Goal: Task Accomplishment & Management: Manage account settings

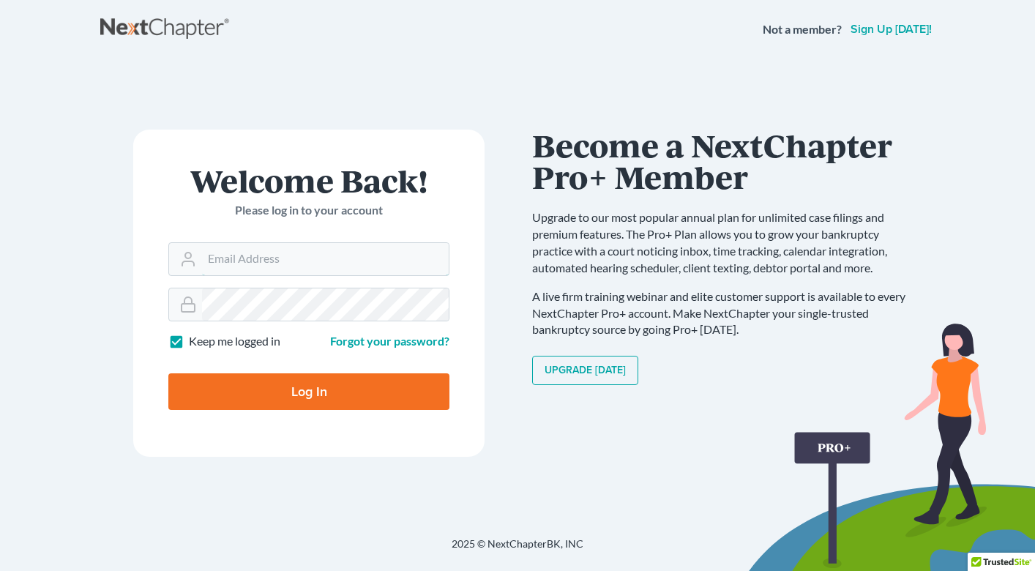
type input "[PERSON_NAME][EMAIL_ADDRESS][DOMAIN_NAME]"
click at [310, 392] on input "Log In" at bounding box center [308, 391] width 281 height 37
type input "Thinking..."
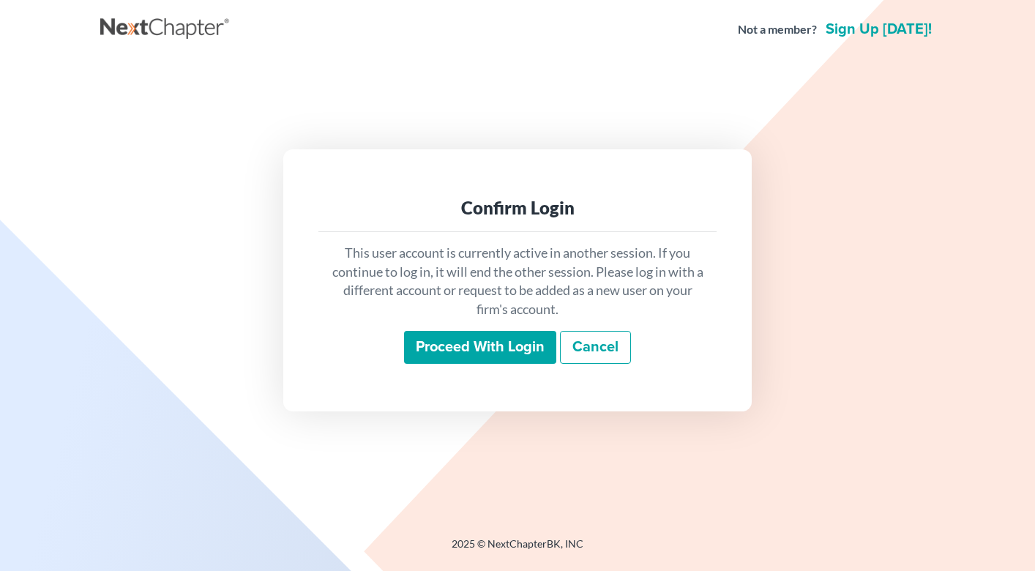
click at [427, 351] on input "Proceed with login" at bounding box center [480, 348] width 152 height 34
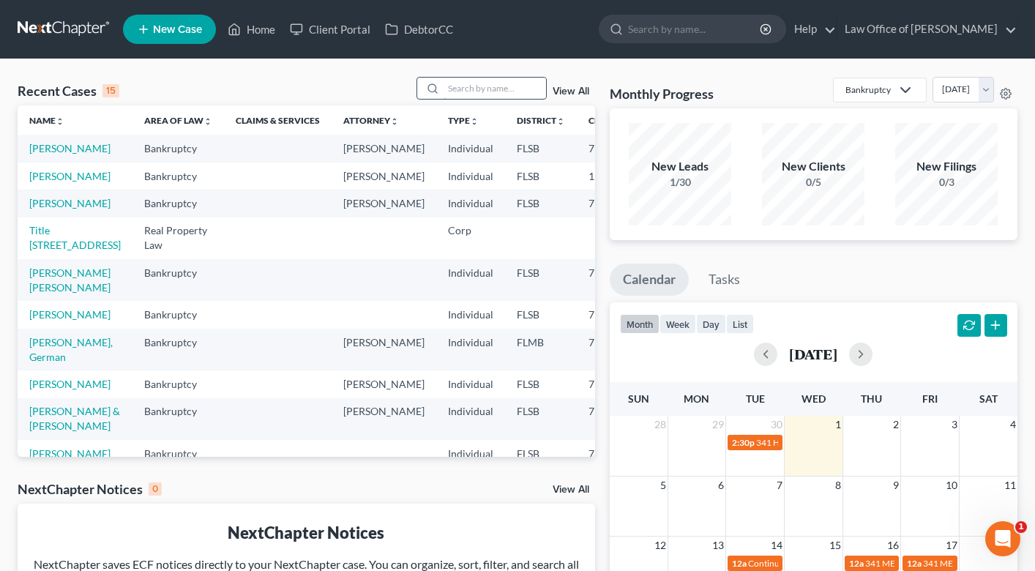
click at [467, 85] on input "search" at bounding box center [495, 88] width 102 height 21
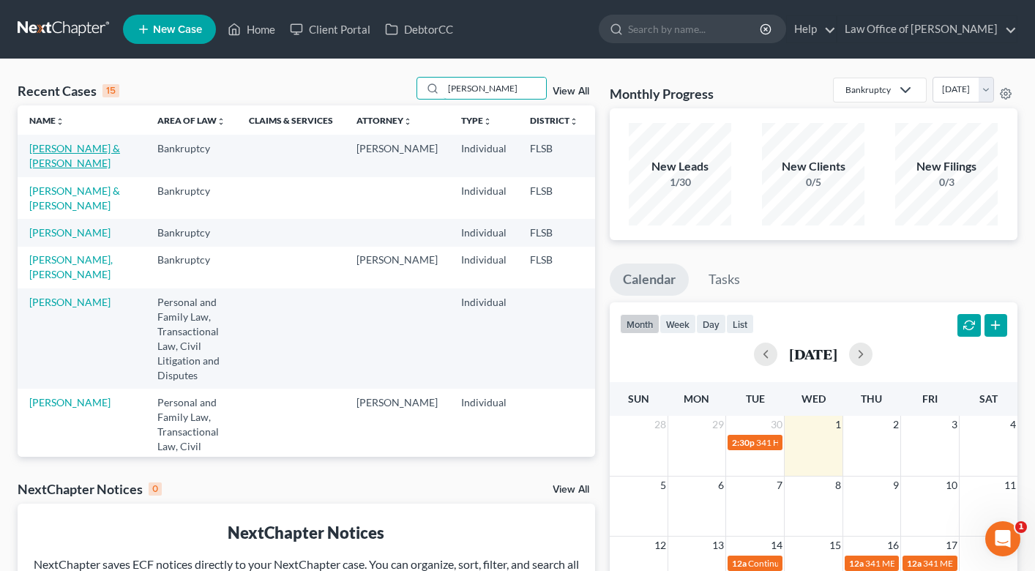
type input "[PERSON_NAME]"
click at [50, 169] on link "[PERSON_NAME] & [PERSON_NAME]" at bounding box center [74, 155] width 91 height 27
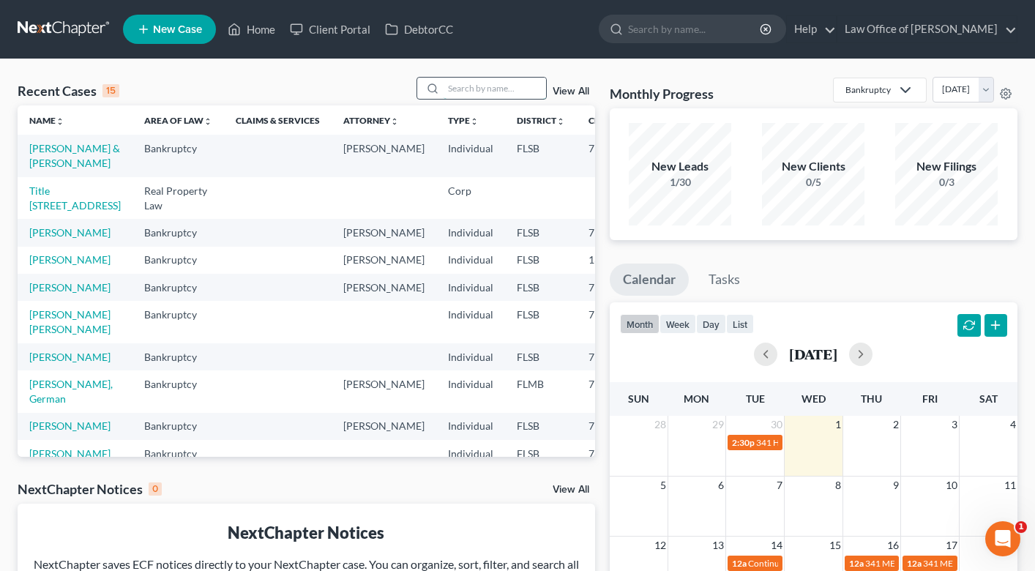
click at [470, 78] on input "search" at bounding box center [495, 88] width 102 height 21
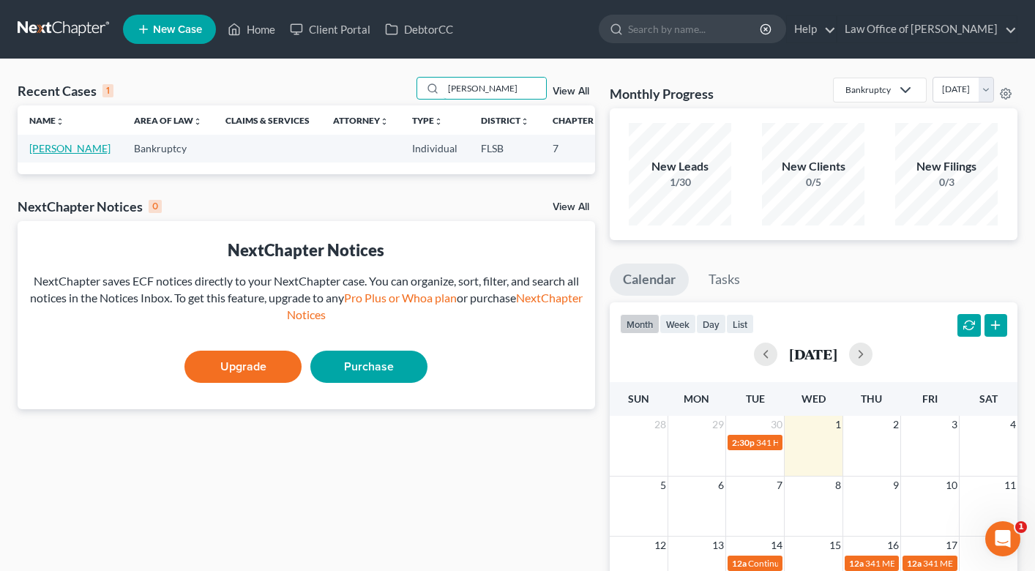
type input "[PERSON_NAME]"
click at [53, 154] on link "[PERSON_NAME]" at bounding box center [69, 148] width 81 height 12
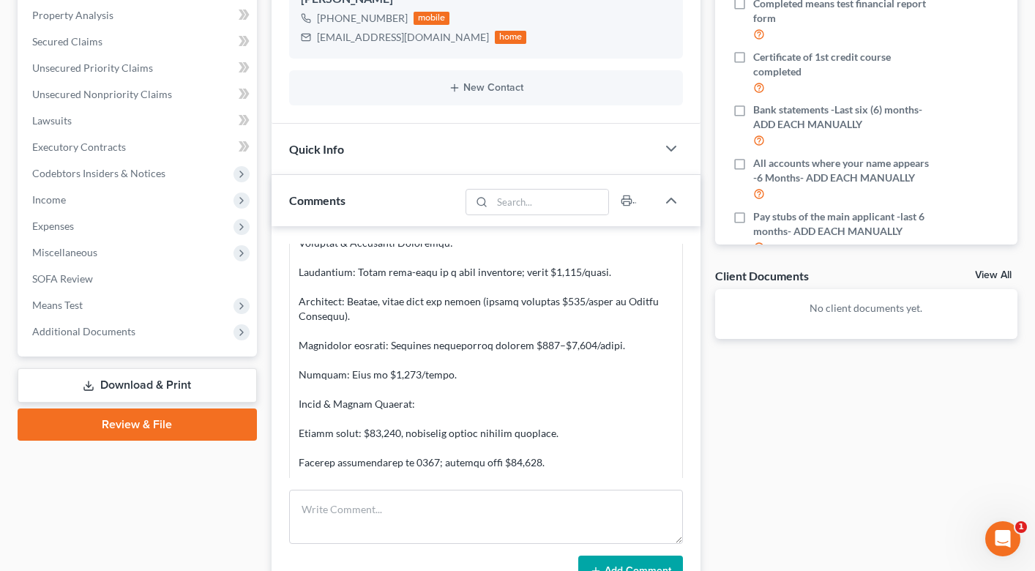
scroll to position [198, 0]
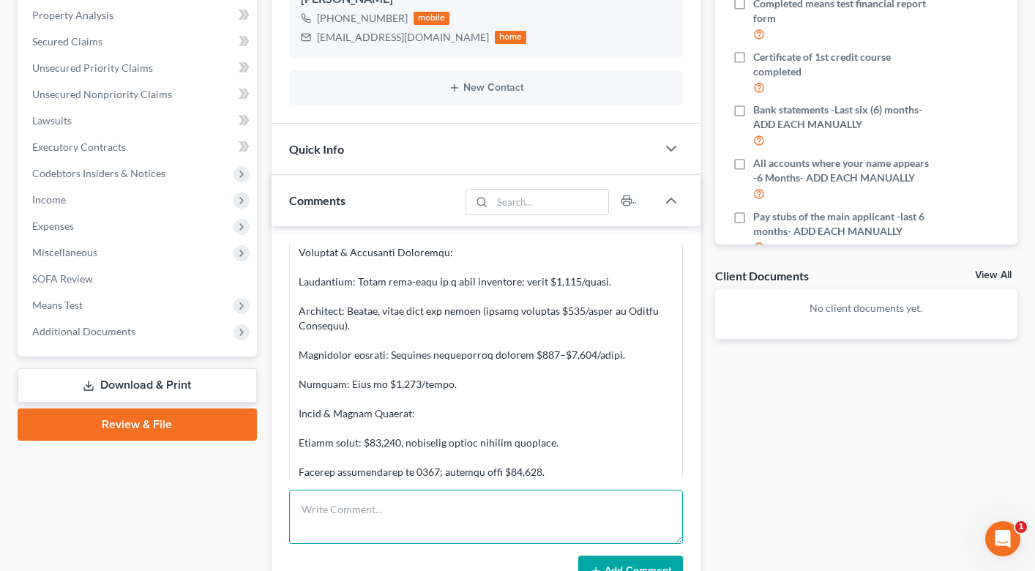
click at [423, 502] on textarea at bounding box center [486, 517] width 394 height 54
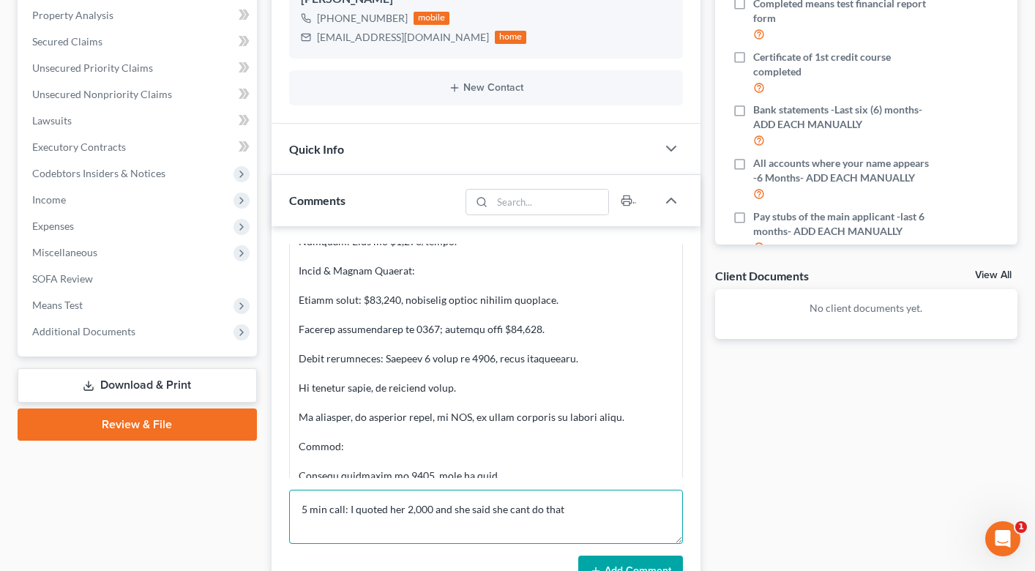
scroll to position [343, 0]
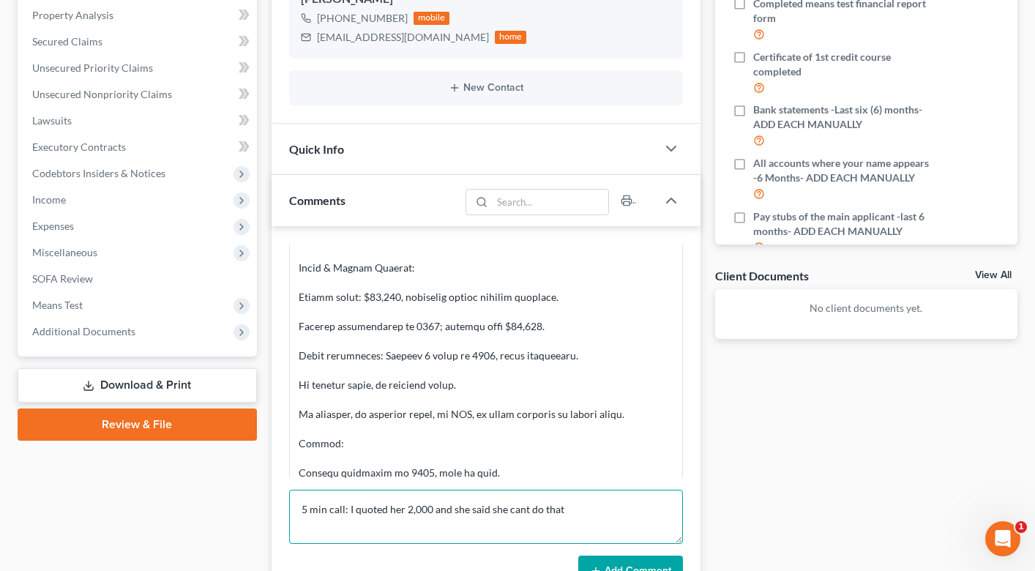
type textarea "5 min call: I quoted her 2,000 and she said she cant do that"
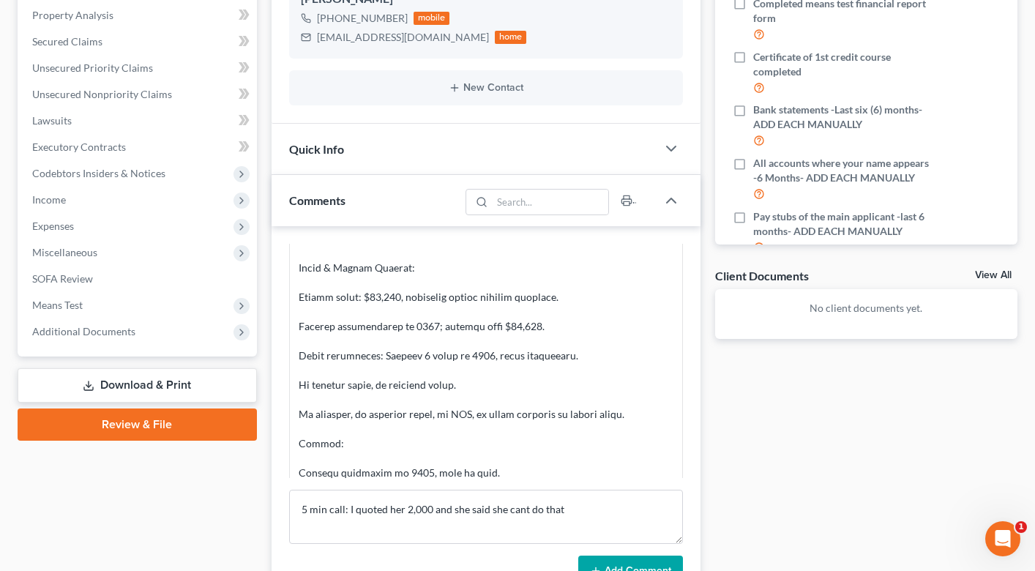
click at [619, 568] on button "Add Comment" at bounding box center [630, 570] width 105 height 31
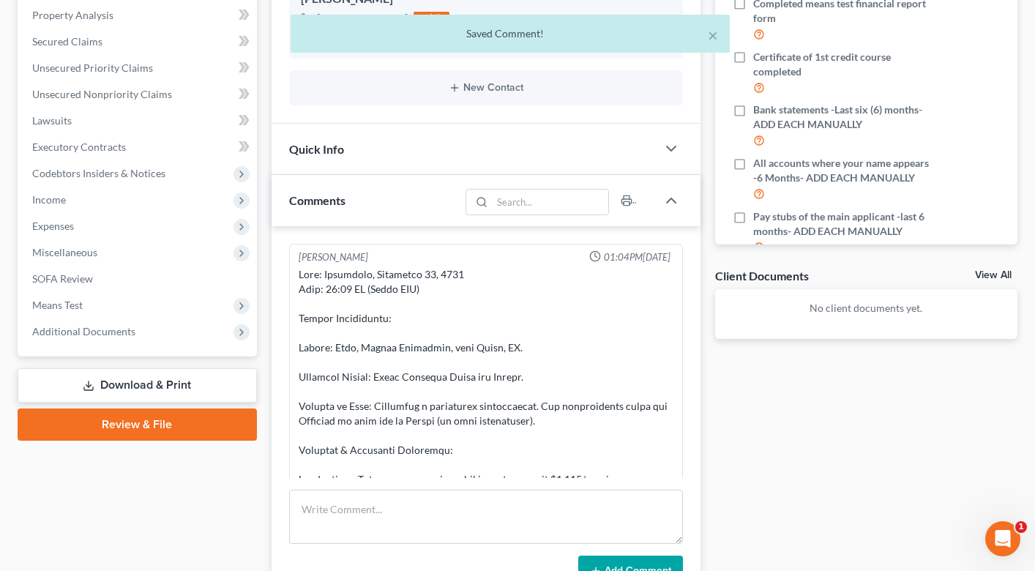
scroll to position [0, 0]
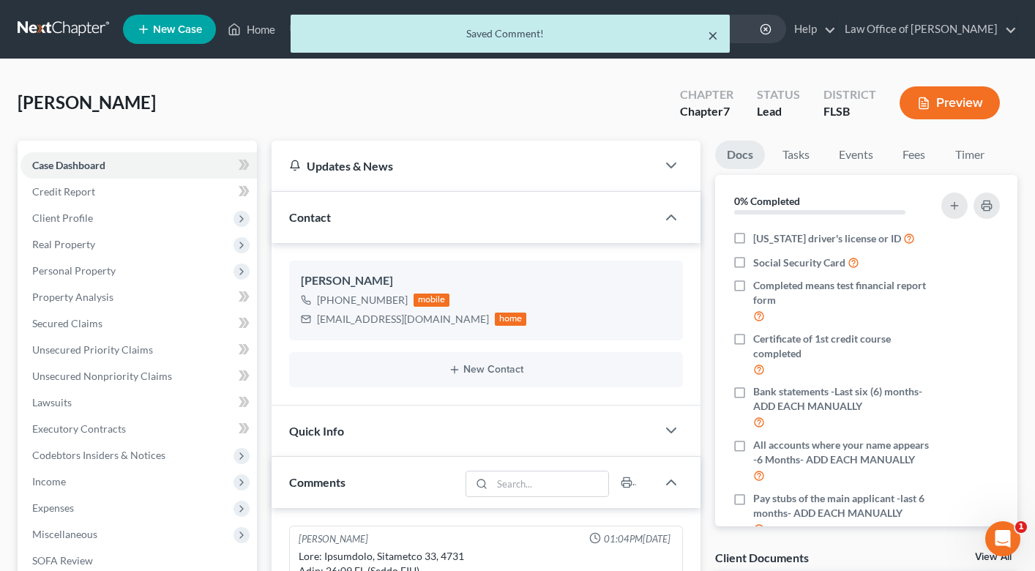
click at [714, 36] on button "×" at bounding box center [713, 35] width 10 height 18
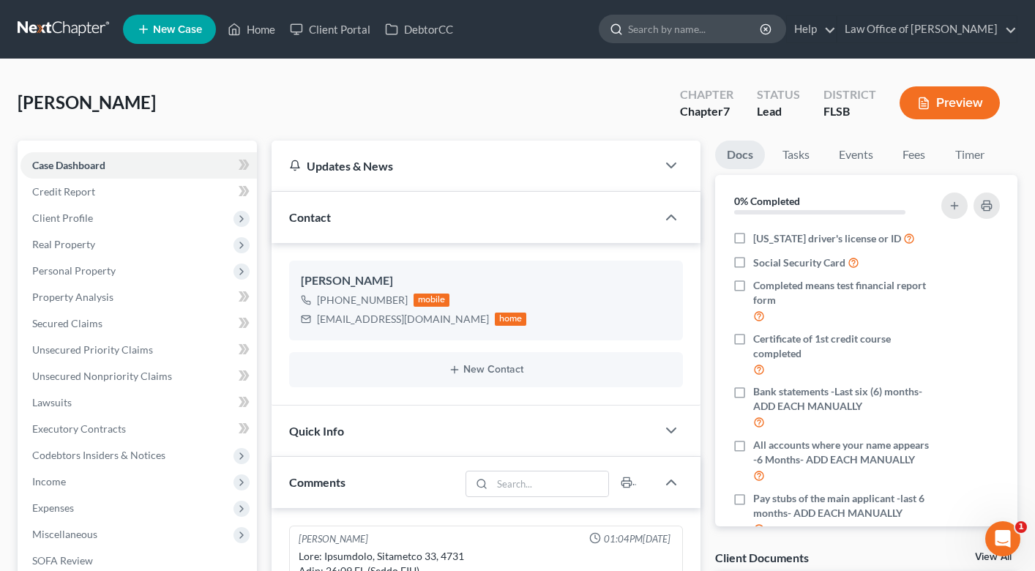
click at [706, 31] on input "search" at bounding box center [695, 28] width 134 height 27
type input "[PERSON_NAME]"
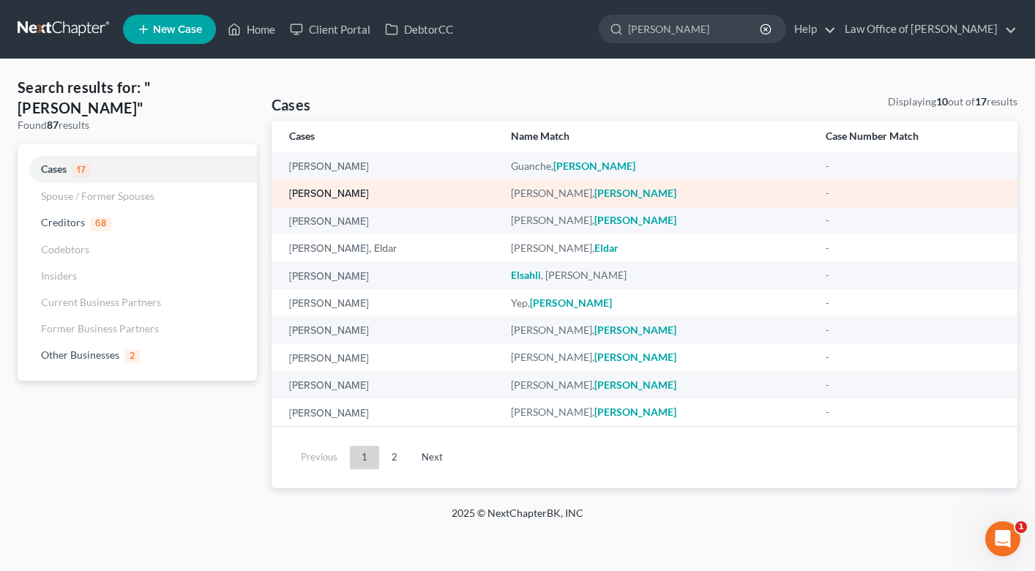
click at [311, 190] on link "[PERSON_NAME]" at bounding box center [329, 194] width 80 height 10
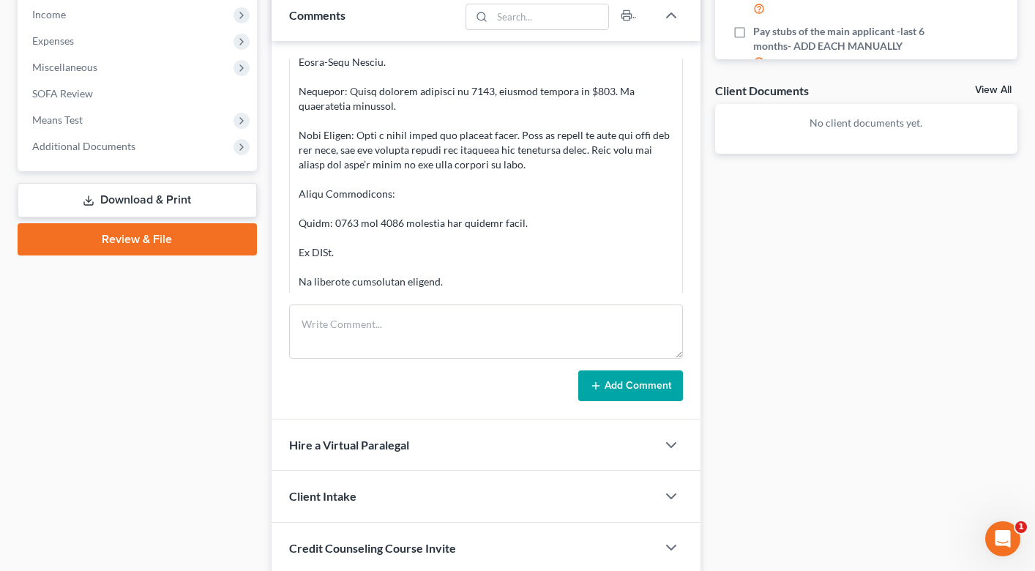
scroll to position [354, 0]
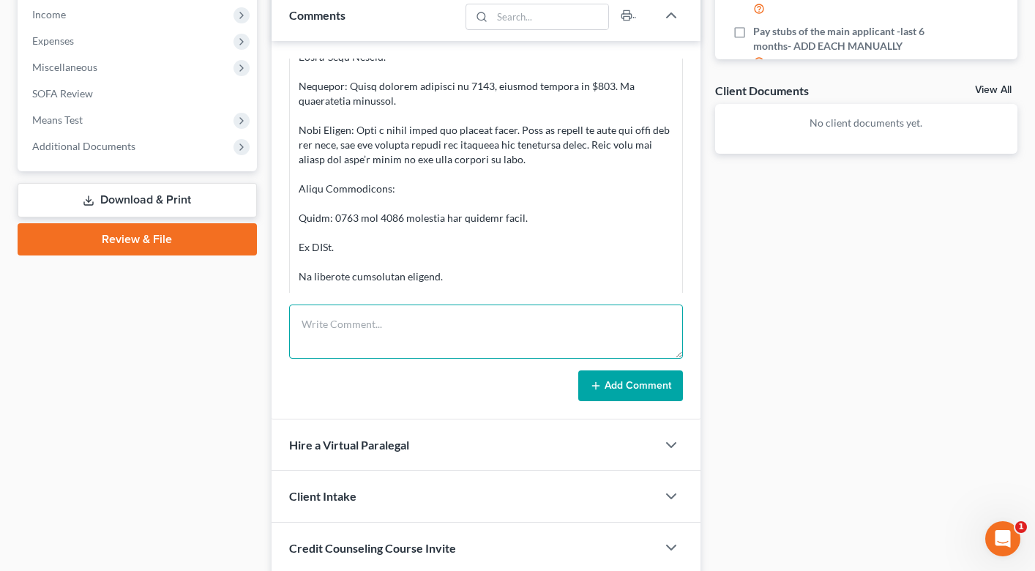
click at [390, 336] on textarea at bounding box center [486, 331] width 394 height 54
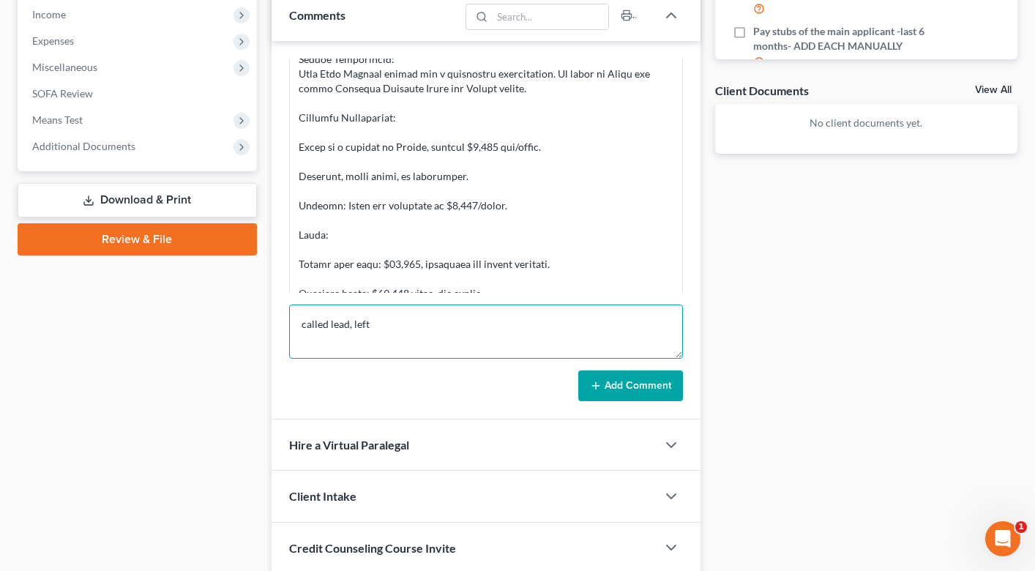
scroll to position [0, 0]
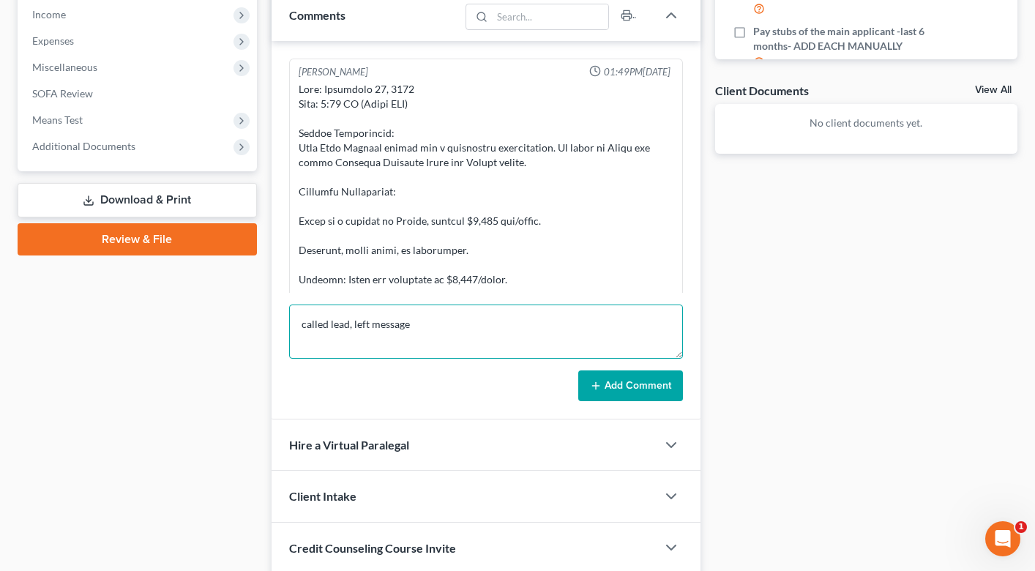
type textarea "called lead, left message"
click at [606, 394] on button "Add Comment" at bounding box center [630, 385] width 105 height 31
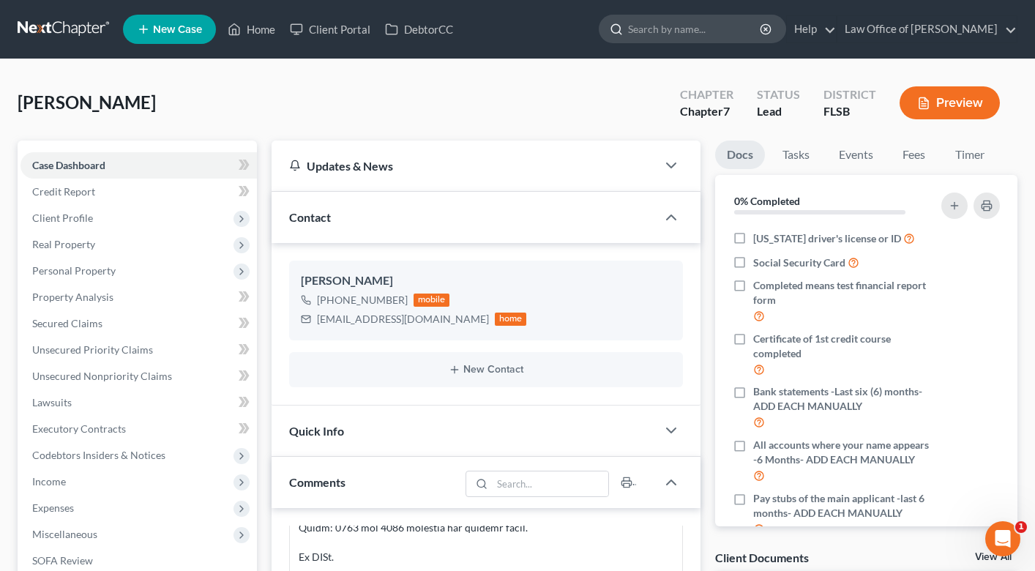
click at [676, 24] on input "search" at bounding box center [695, 28] width 134 height 27
type input "[PERSON_NAME]"
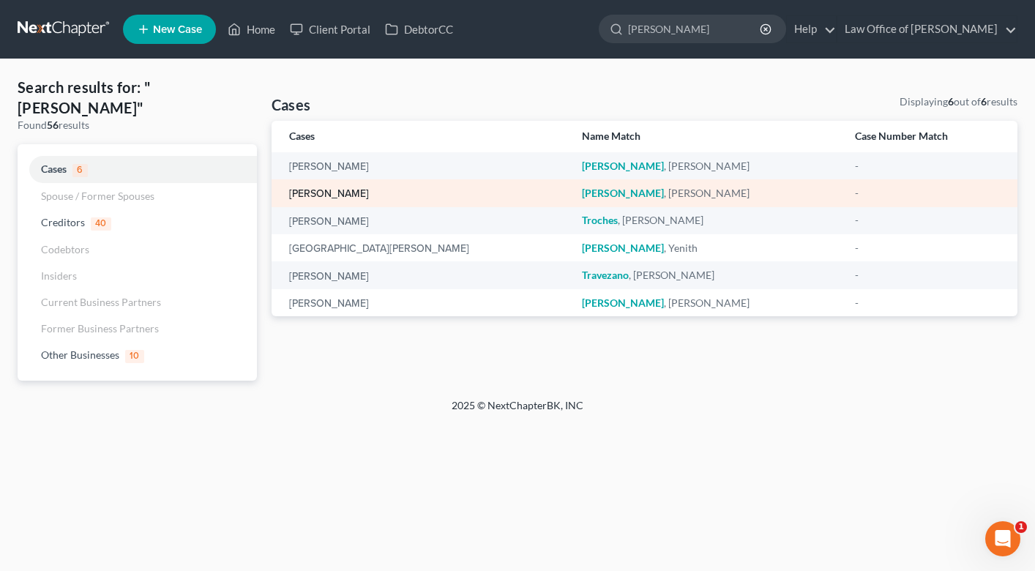
click at [313, 192] on link "[PERSON_NAME]" at bounding box center [329, 194] width 80 height 10
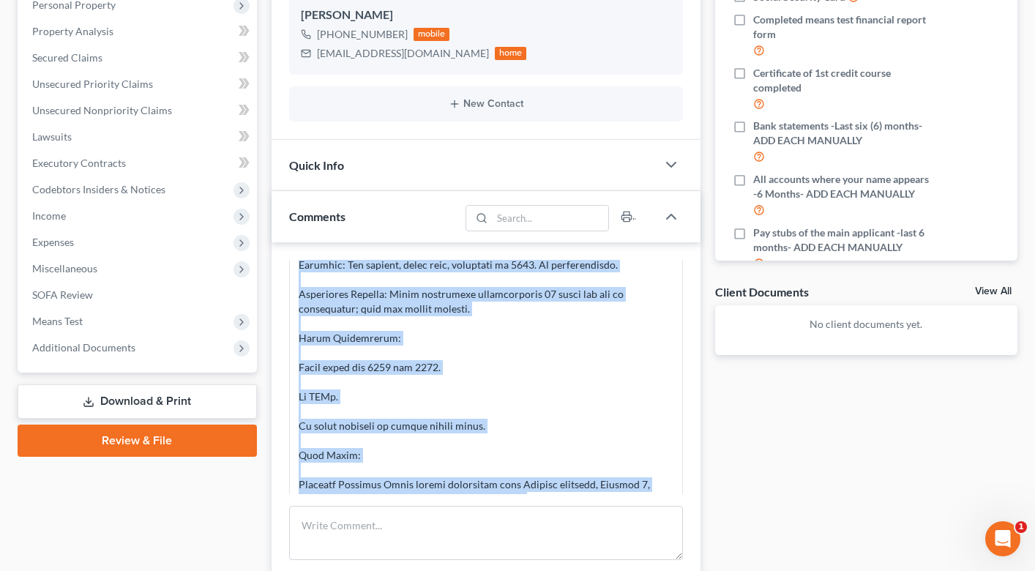
scroll to position [560, 0]
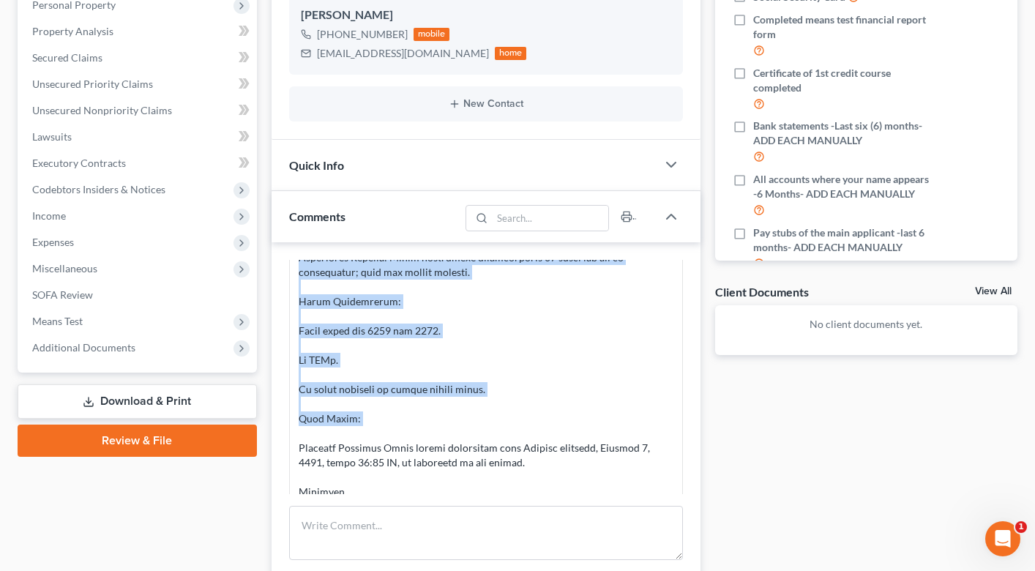
drag, startPoint x: 297, startPoint y: 345, endPoint x: 405, endPoint y: 423, distance: 132.6
click at [405, 423] on div at bounding box center [486, 111] width 375 height 776
copy div "Lead [PERSON_NAME] called for a bankruptcy consultation. She lives in [PERSON_N…"
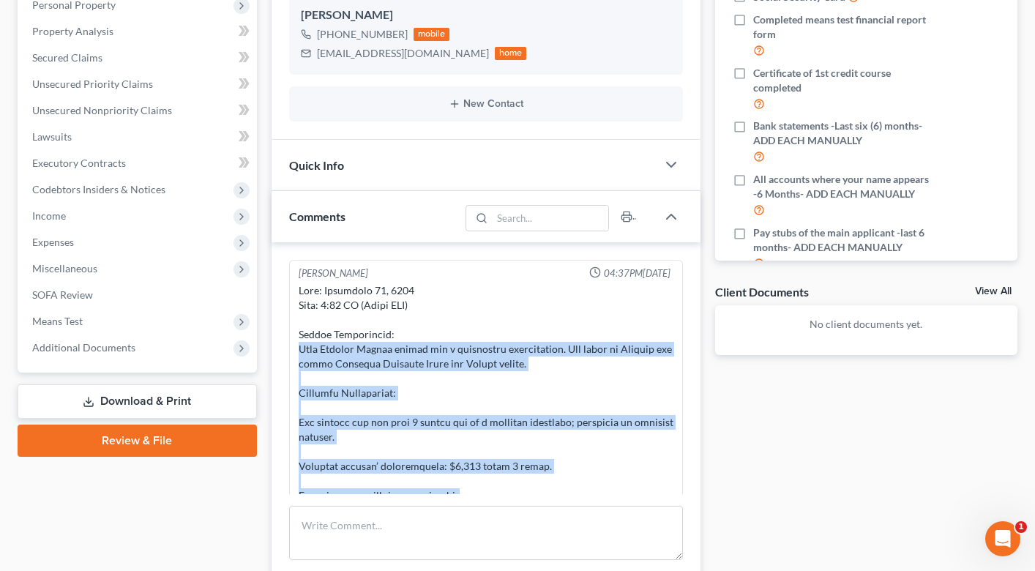
scroll to position [0, 0]
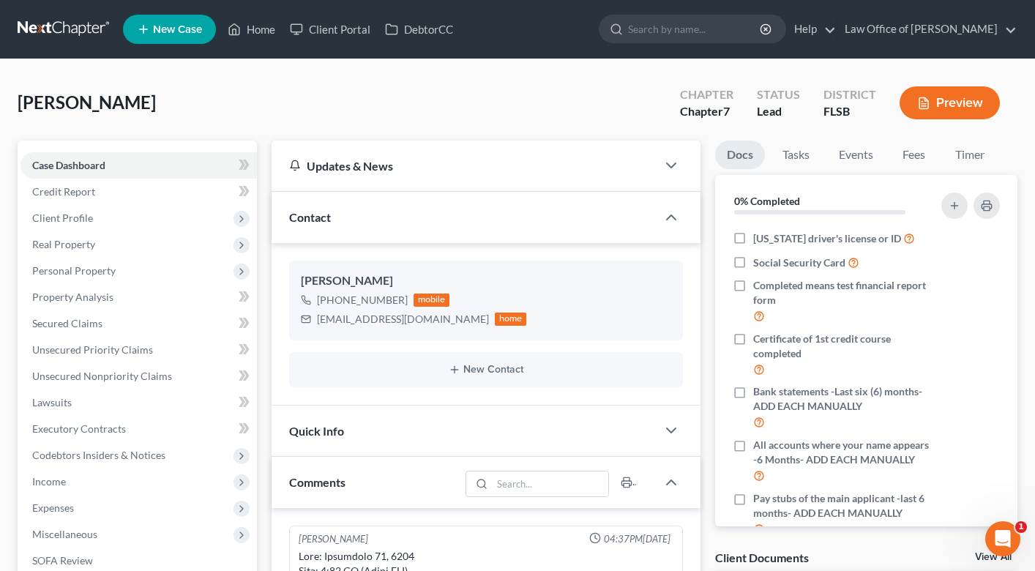
click at [256, 45] on ul "New Case Home Client Portal DebtorCC - No Result - See all results Or Press Ent…" at bounding box center [570, 29] width 894 height 38
click at [260, 38] on link "Home" at bounding box center [251, 29] width 62 height 26
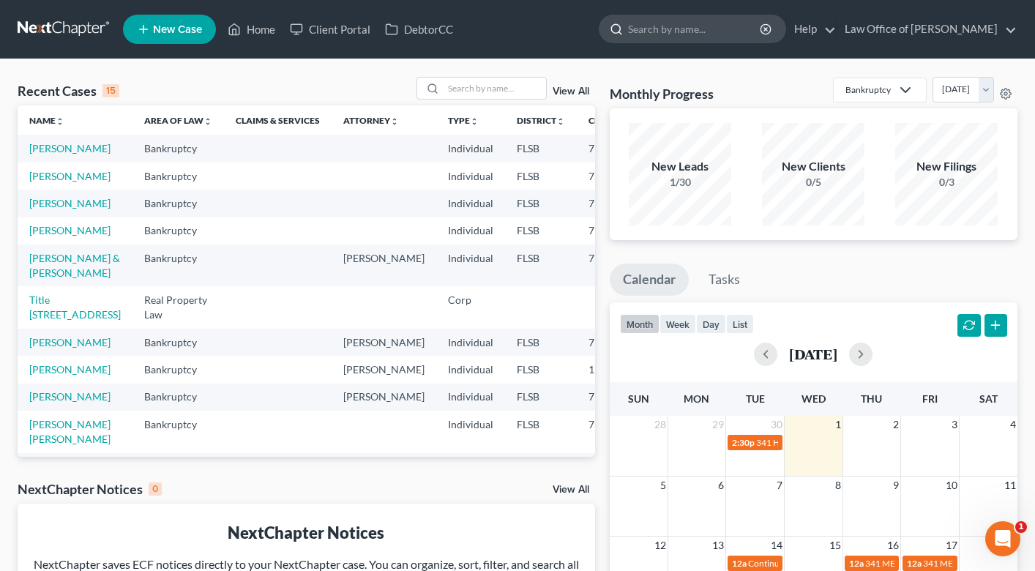
click at [680, 32] on input "search" at bounding box center [695, 28] width 134 height 27
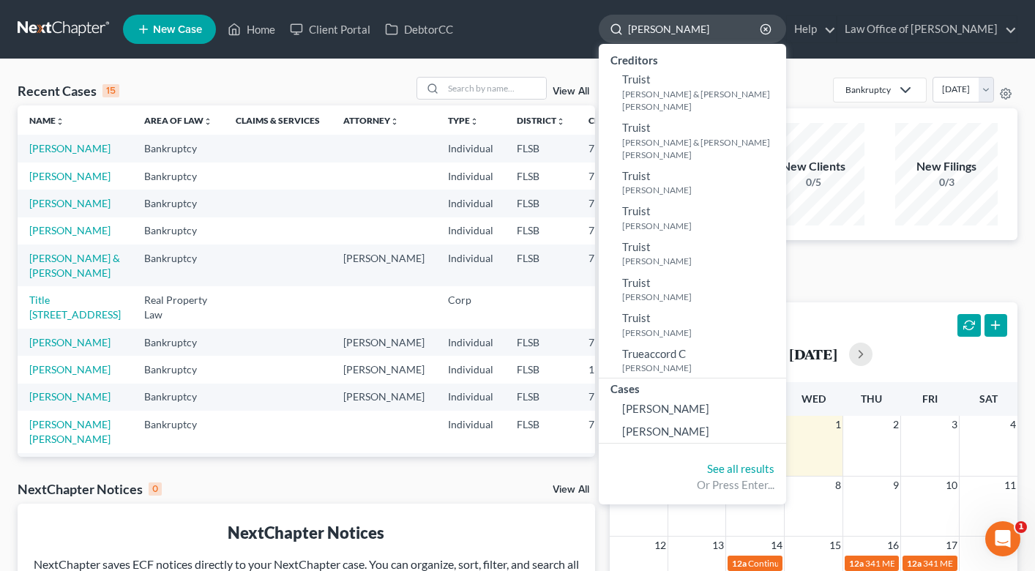
type input "[PERSON_NAME]"
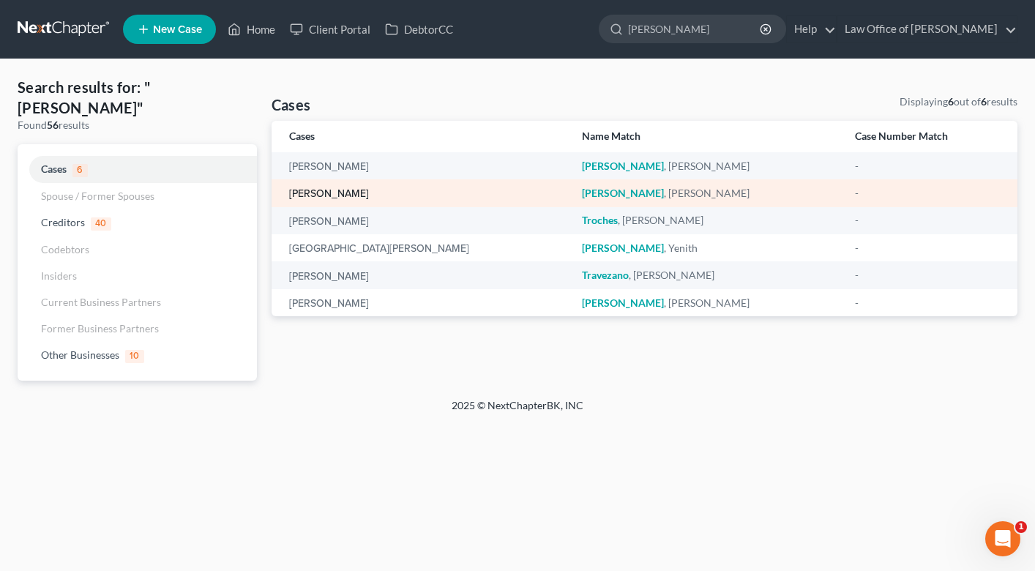
click at [344, 192] on link "[PERSON_NAME]" at bounding box center [329, 194] width 80 height 10
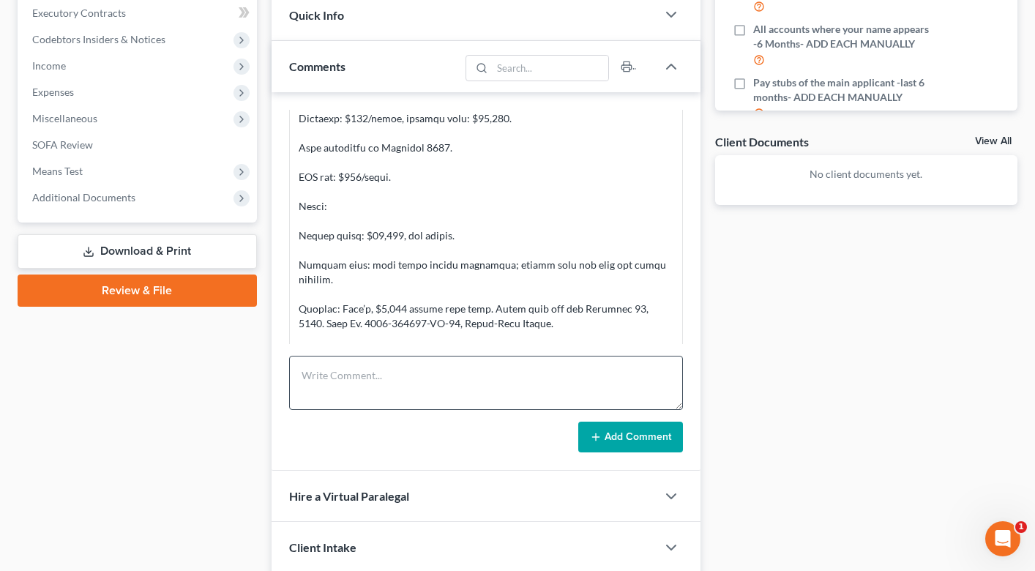
scroll to position [433, 0]
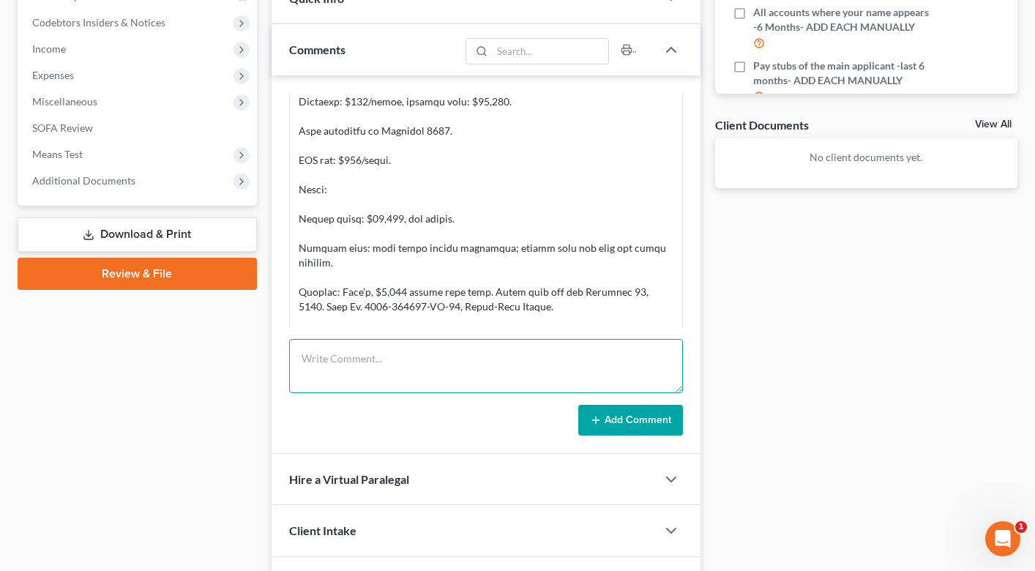
click at [375, 369] on textarea at bounding box center [486, 366] width 394 height 54
click at [355, 376] on textarea "22 min call: she recieves 1300 in worker comp and social sec. I quoted her s000…" at bounding box center [486, 366] width 394 height 54
type textarea "22 min call: she recieves 1300 in worker comp and social sec. I quoted her s000…"
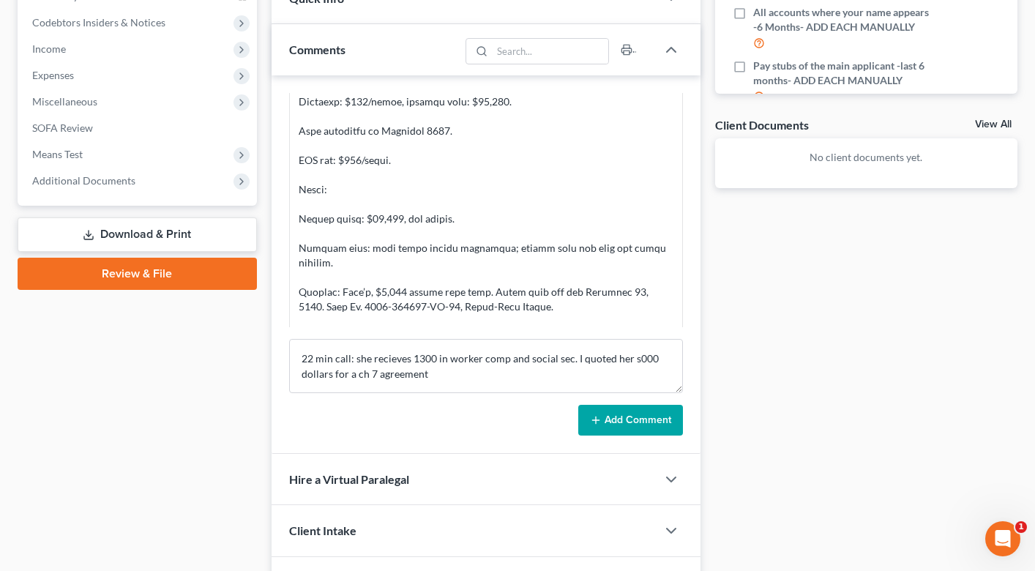
click at [651, 419] on button "Add Comment" at bounding box center [630, 420] width 105 height 31
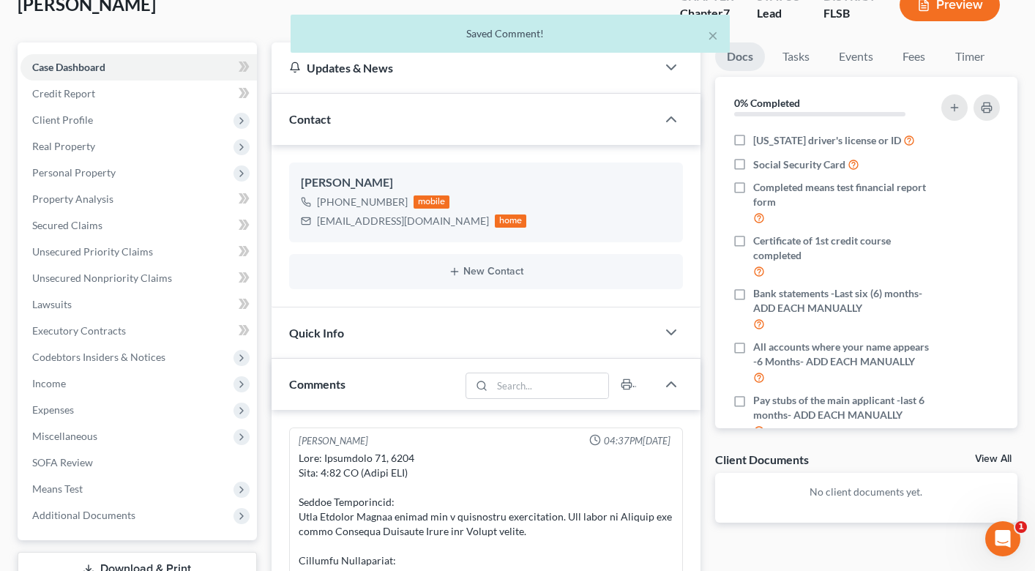
scroll to position [0, 0]
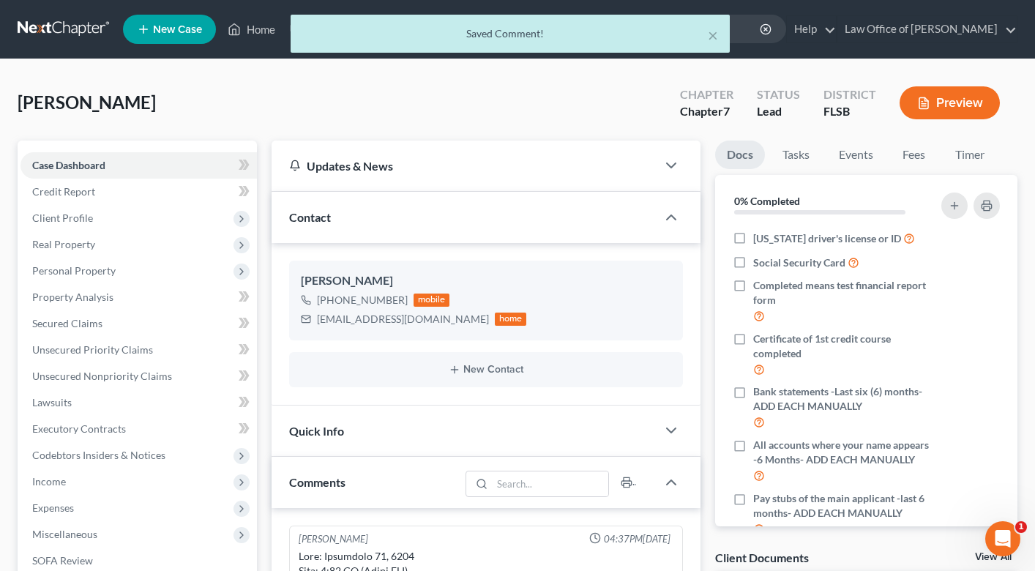
click at [255, 29] on div "× Saved Comment!" at bounding box center [510, 37] width 1035 height 45
click at [255, 26] on div "× Saved Comment!" at bounding box center [510, 37] width 1035 height 45
click at [263, 41] on div "× Saved Comment!" at bounding box center [510, 37] width 1035 height 45
click at [714, 34] on button "×" at bounding box center [713, 35] width 10 height 18
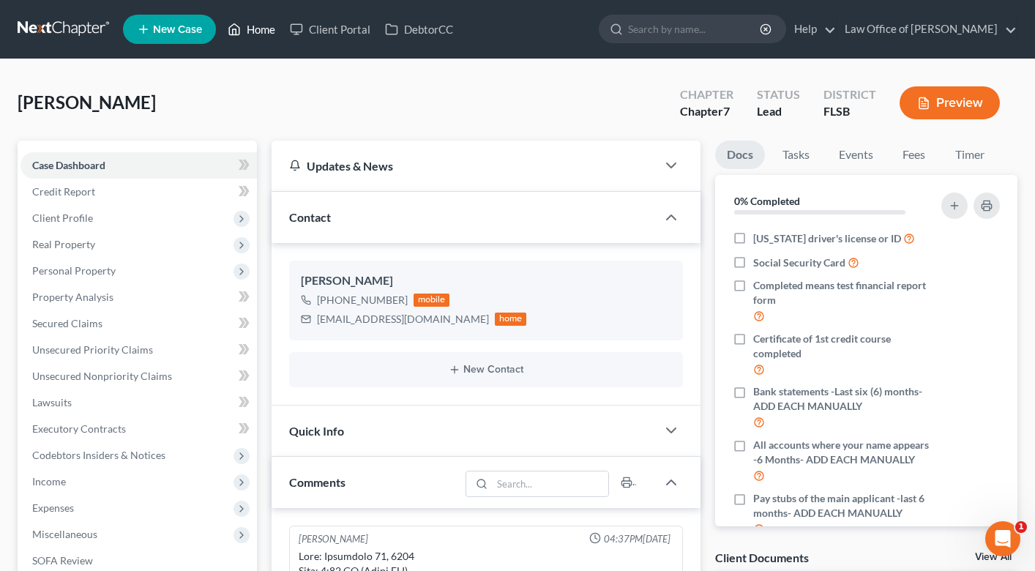
click at [261, 25] on link "Home" at bounding box center [251, 29] width 62 height 26
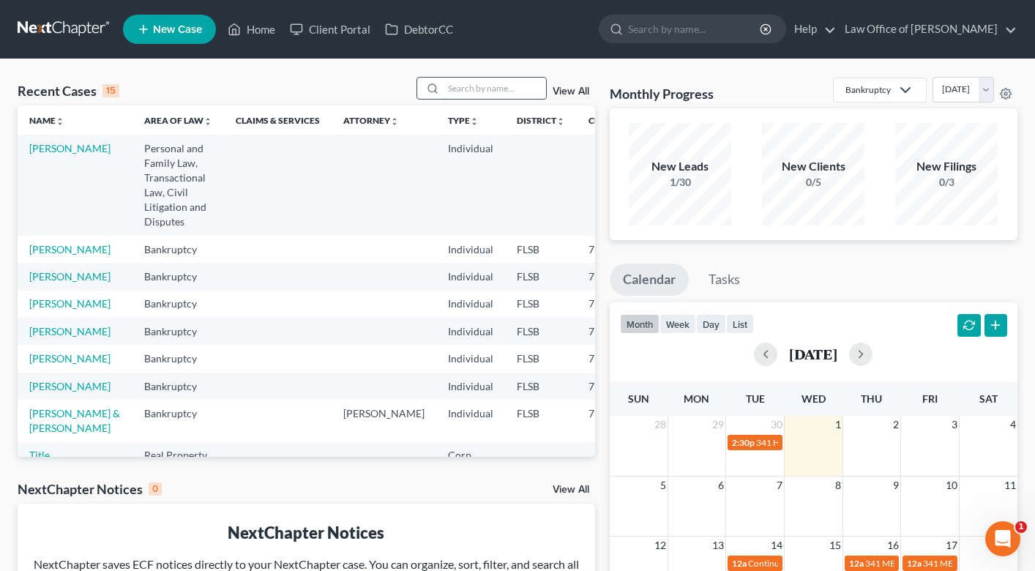
click at [491, 94] on input "search" at bounding box center [495, 88] width 102 height 21
type input "[PERSON_NAME]"
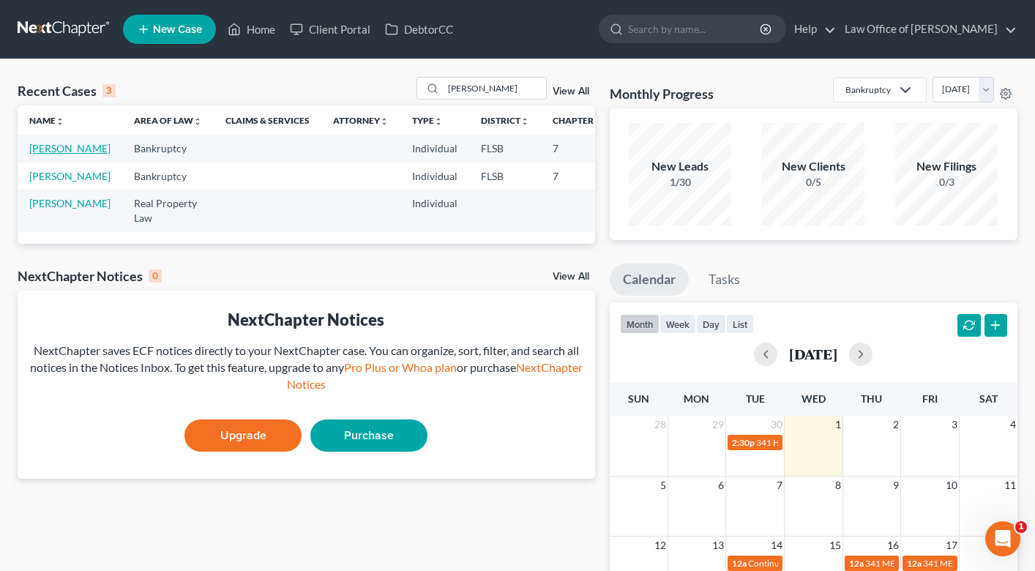
click at [47, 154] on link "[PERSON_NAME]" at bounding box center [69, 148] width 81 height 12
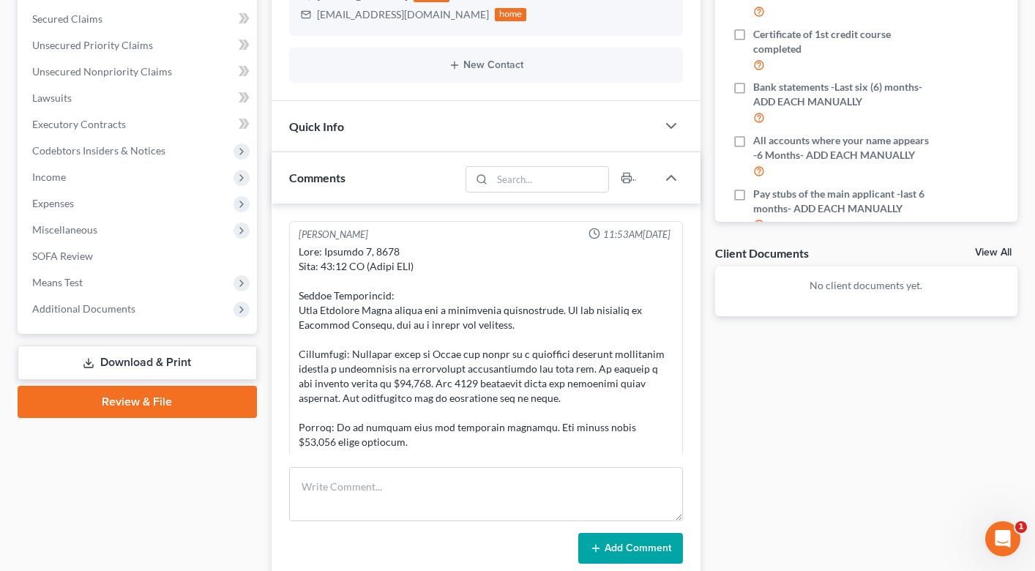
scroll to position [299, 0]
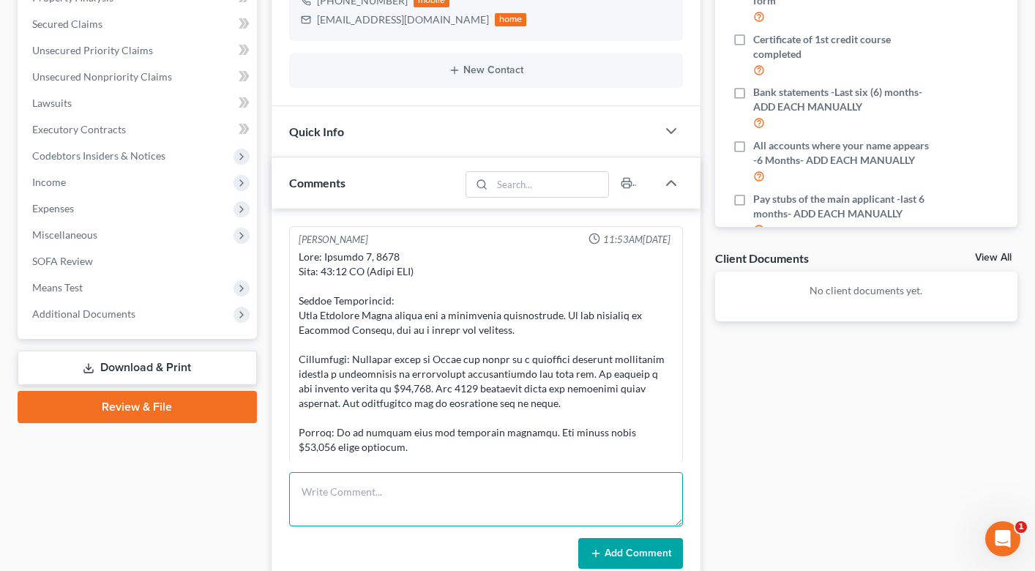
click at [383, 487] on textarea at bounding box center [486, 499] width 394 height 54
type textarea "v"
type textarea "called and left message"
click at [646, 550] on button "Add Comment" at bounding box center [630, 553] width 105 height 31
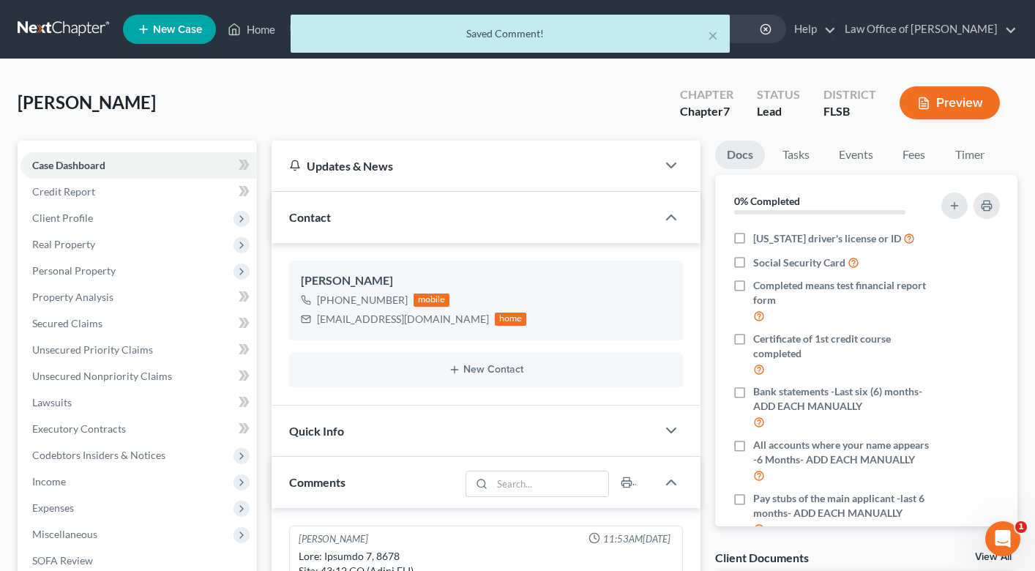
scroll to position [365, 0]
click at [246, 40] on div "× Saved Comment!" at bounding box center [510, 37] width 1035 height 45
click at [262, 32] on div "× Saved Comment!" at bounding box center [510, 37] width 1035 height 45
